Goal: Task Accomplishment & Management: Manage account settings

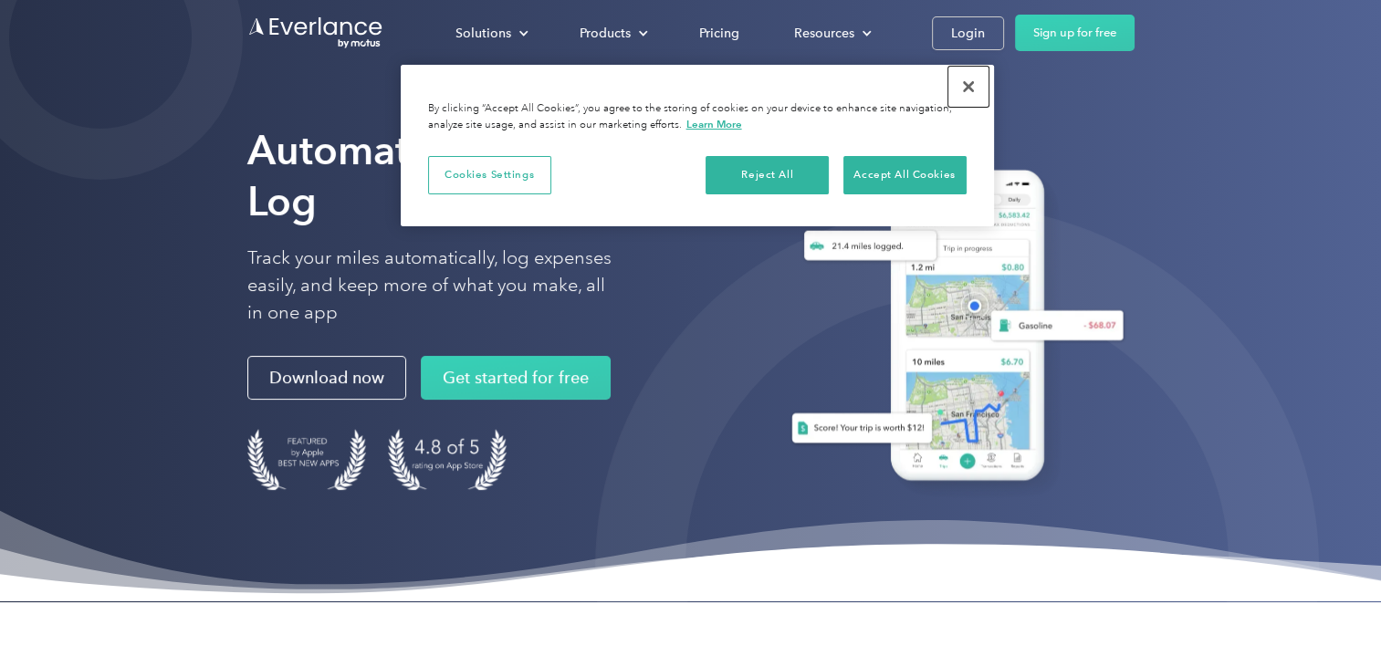
click at [983, 85] on button "Close" at bounding box center [968, 87] width 40 height 40
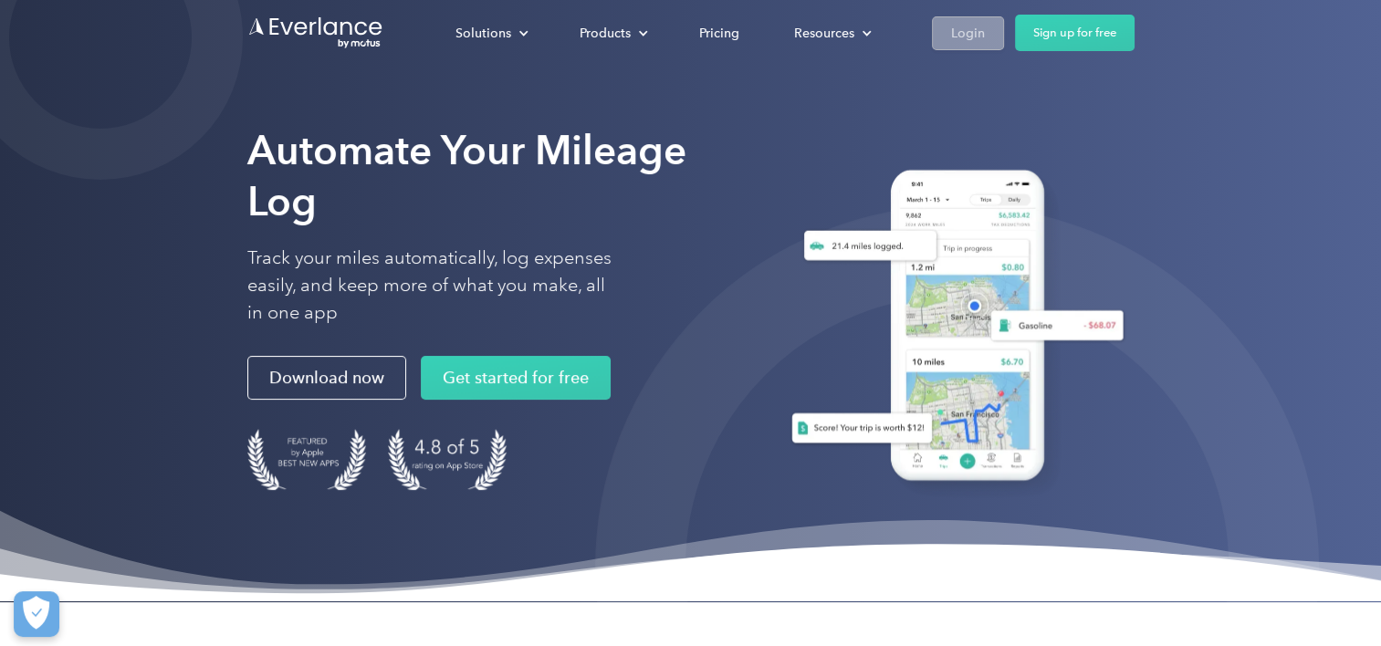
click at [975, 22] on div "Login" at bounding box center [968, 33] width 34 height 23
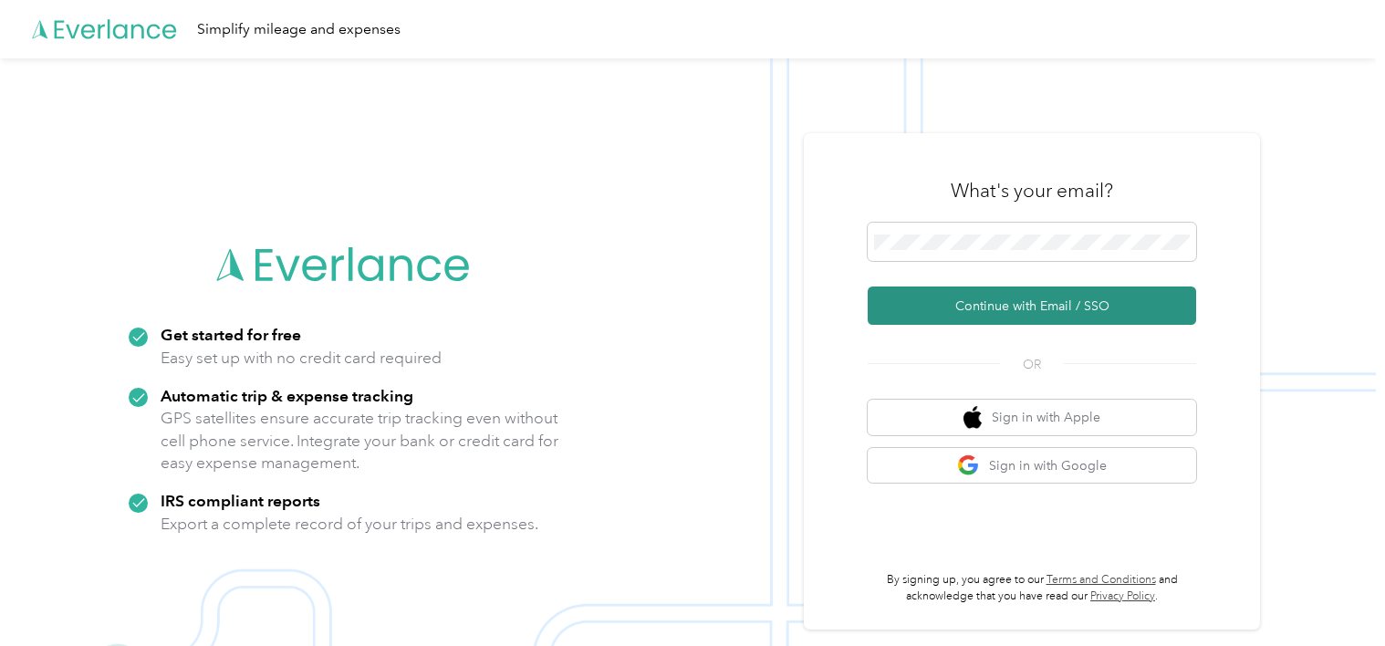
click at [1071, 310] on button "Continue with Email / SSO" at bounding box center [1032, 306] width 329 height 38
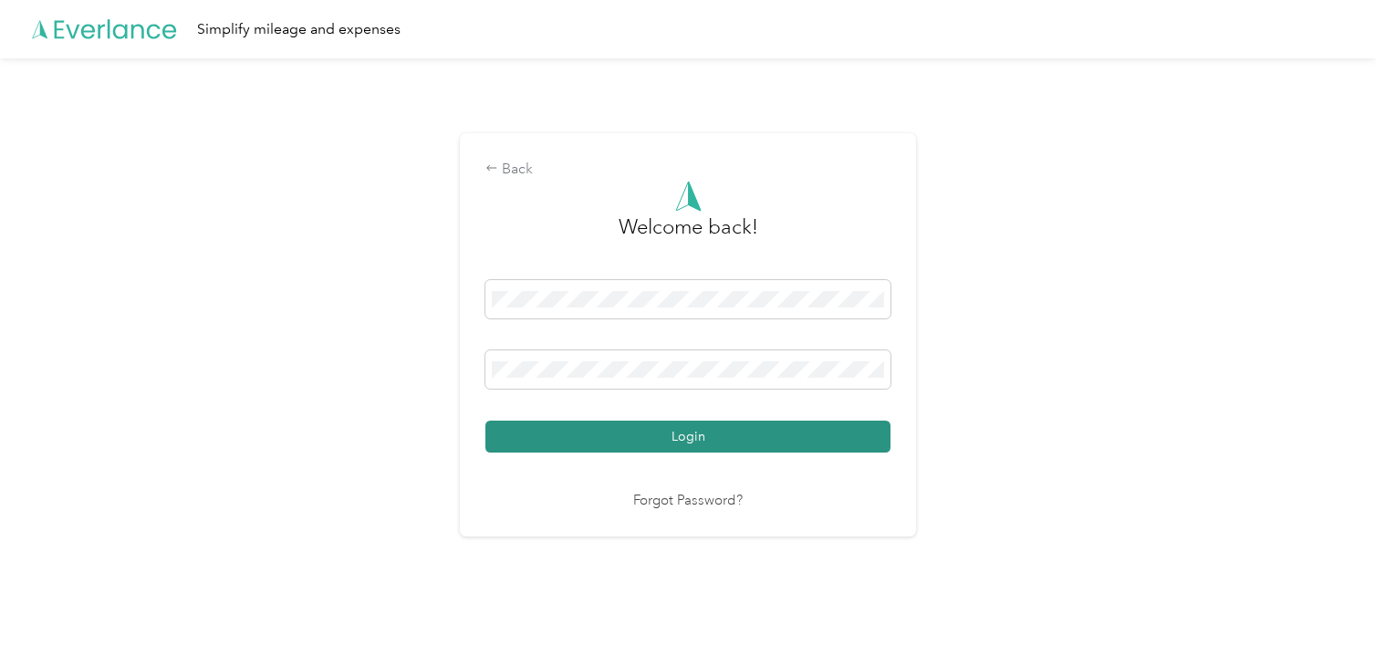
click at [791, 440] on button "Login" at bounding box center [688, 437] width 405 height 32
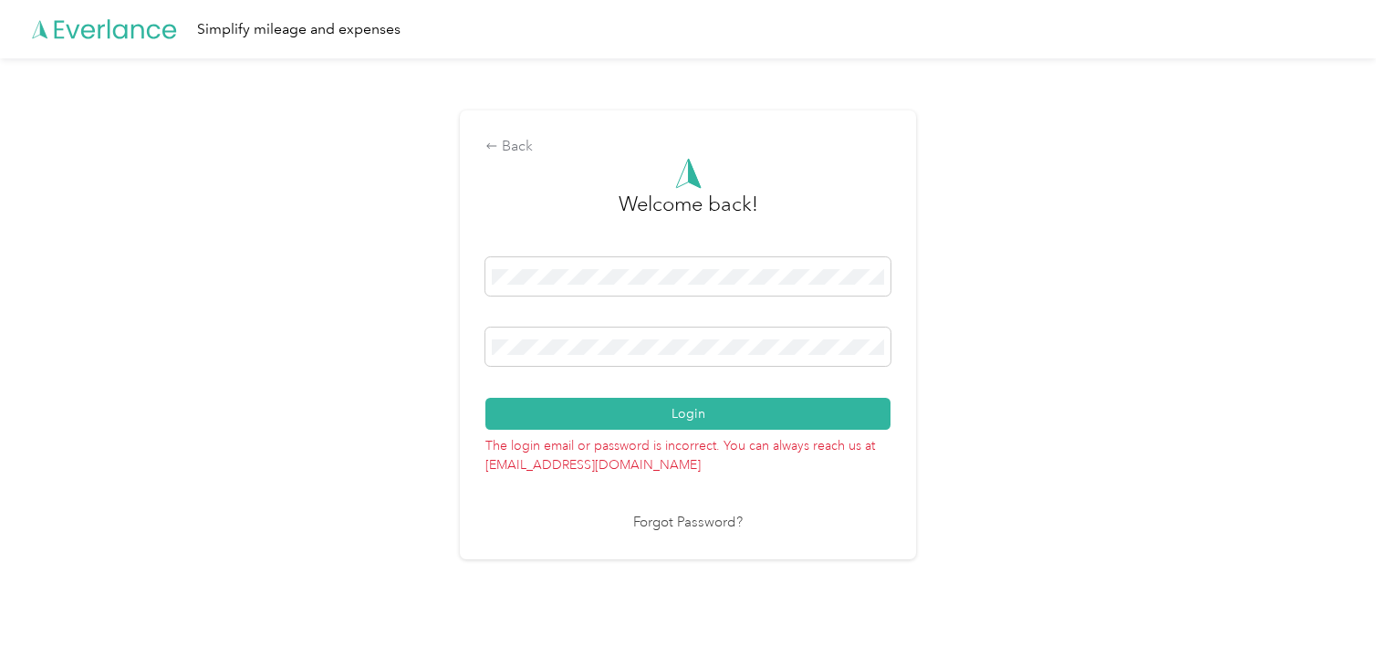
click at [701, 520] on link "Forgot Password?" at bounding box center [688, 523] width 110 height 21
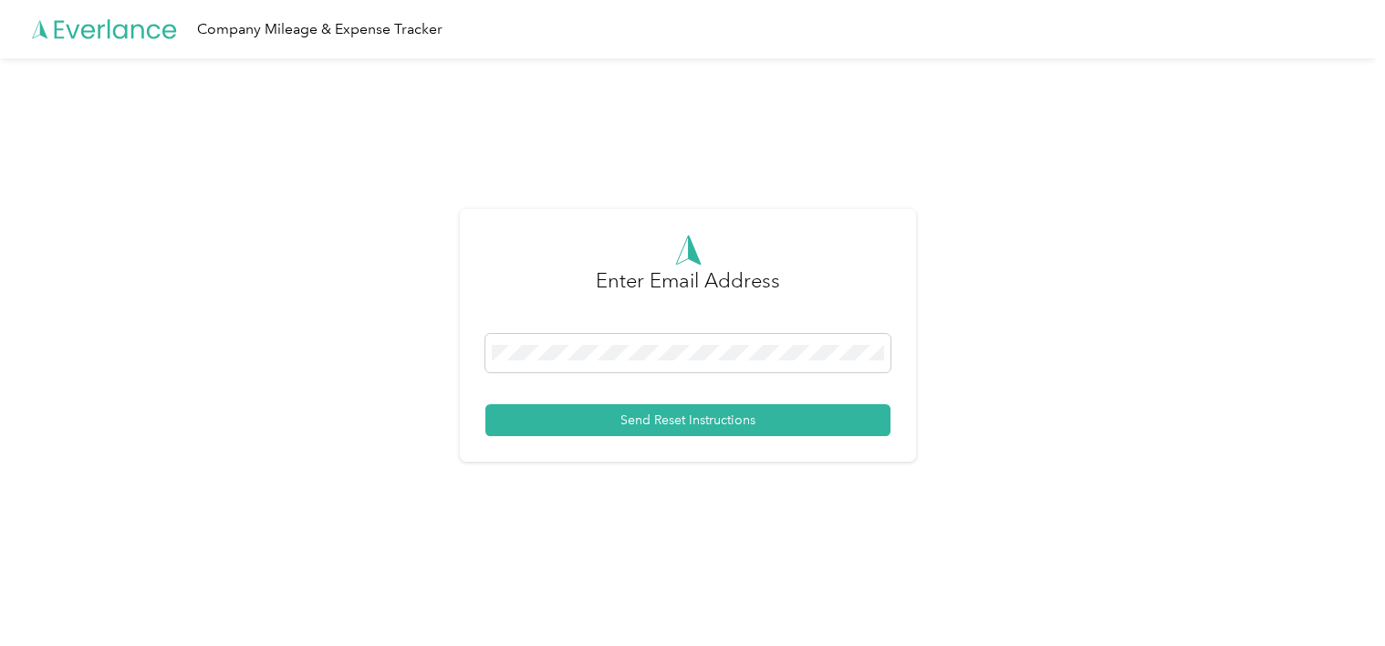
click at [462, 544] on div "Enter Email Address Send Reset Instructions" at bounding box center [688, 342] width 1376 height 569
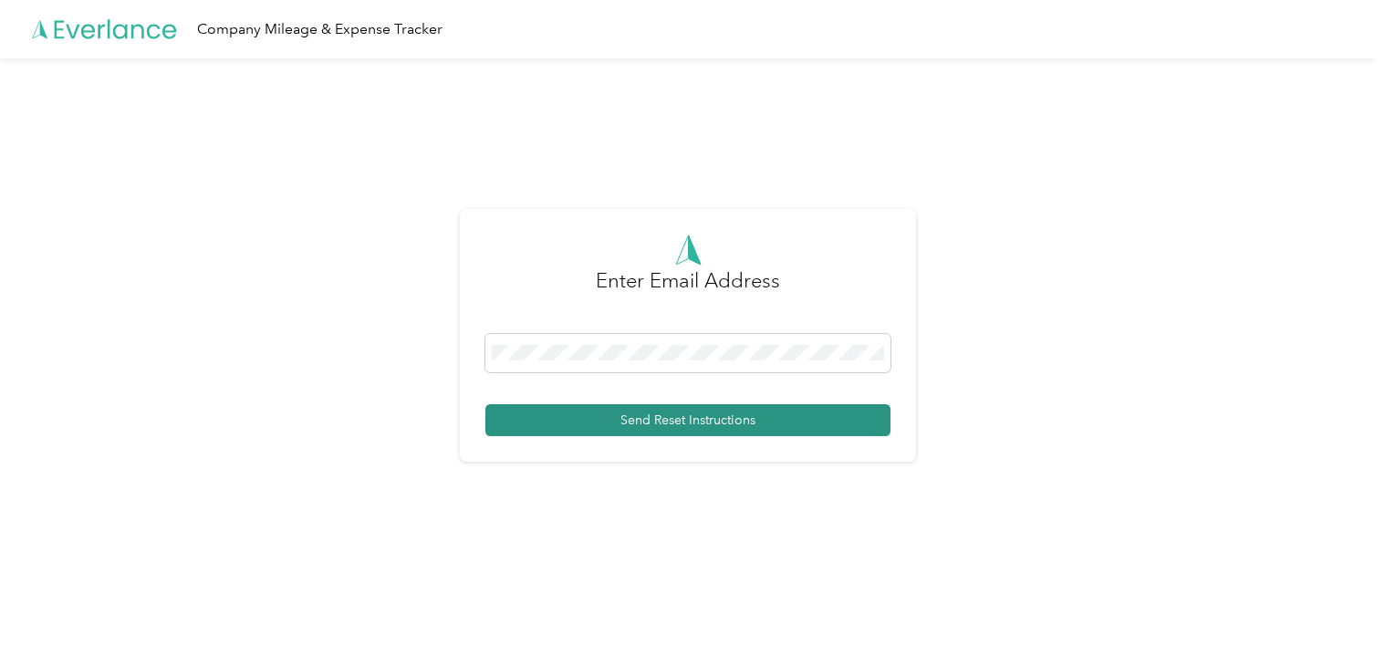
click at [575, 420] on button "Send Reset Instructions" at bounding box center [688, 420] width 405 height 32
click at [755, 419] on button "Send Reset Instructions" at bounding box center [688, 420] width 405 height 32
